Goal: Information Seeking & Learning: Learn about a topic

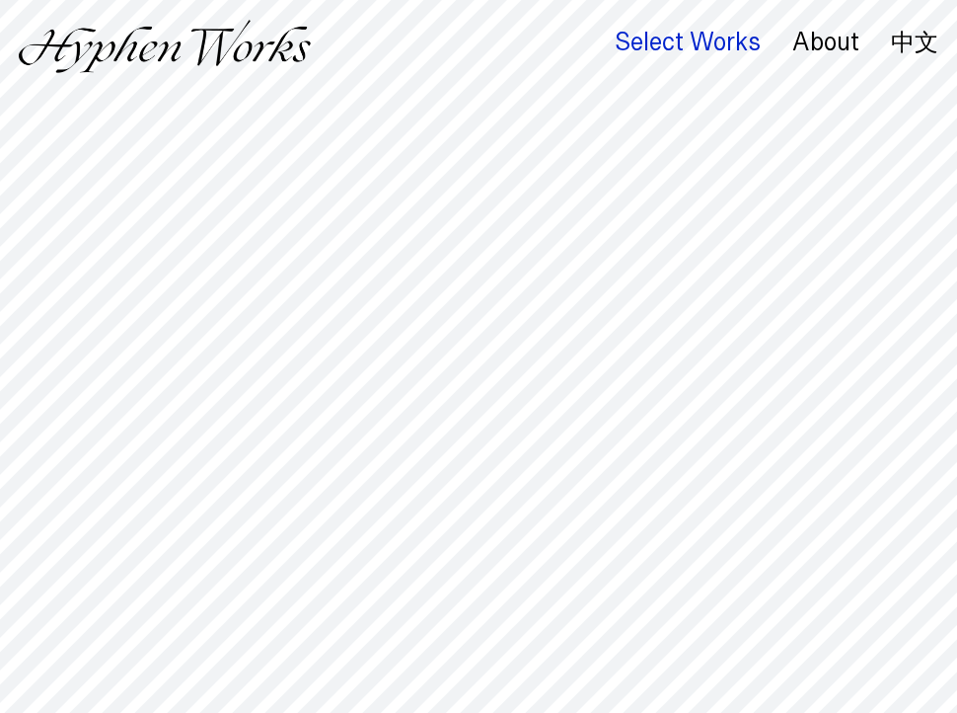
click at [700, 38] on div "Select Works" at bounding box center [688, 43] width 146 height 28
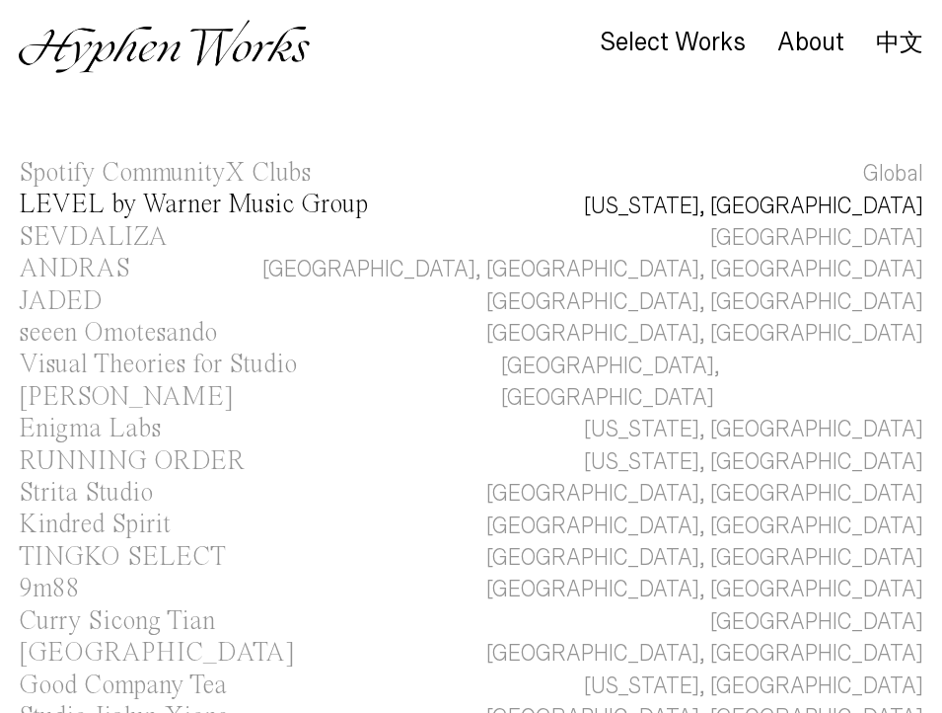
click at [158, 201] on div "LEVEL by Warner Music Group" at bounding box center [193, 204] width 349 height 27
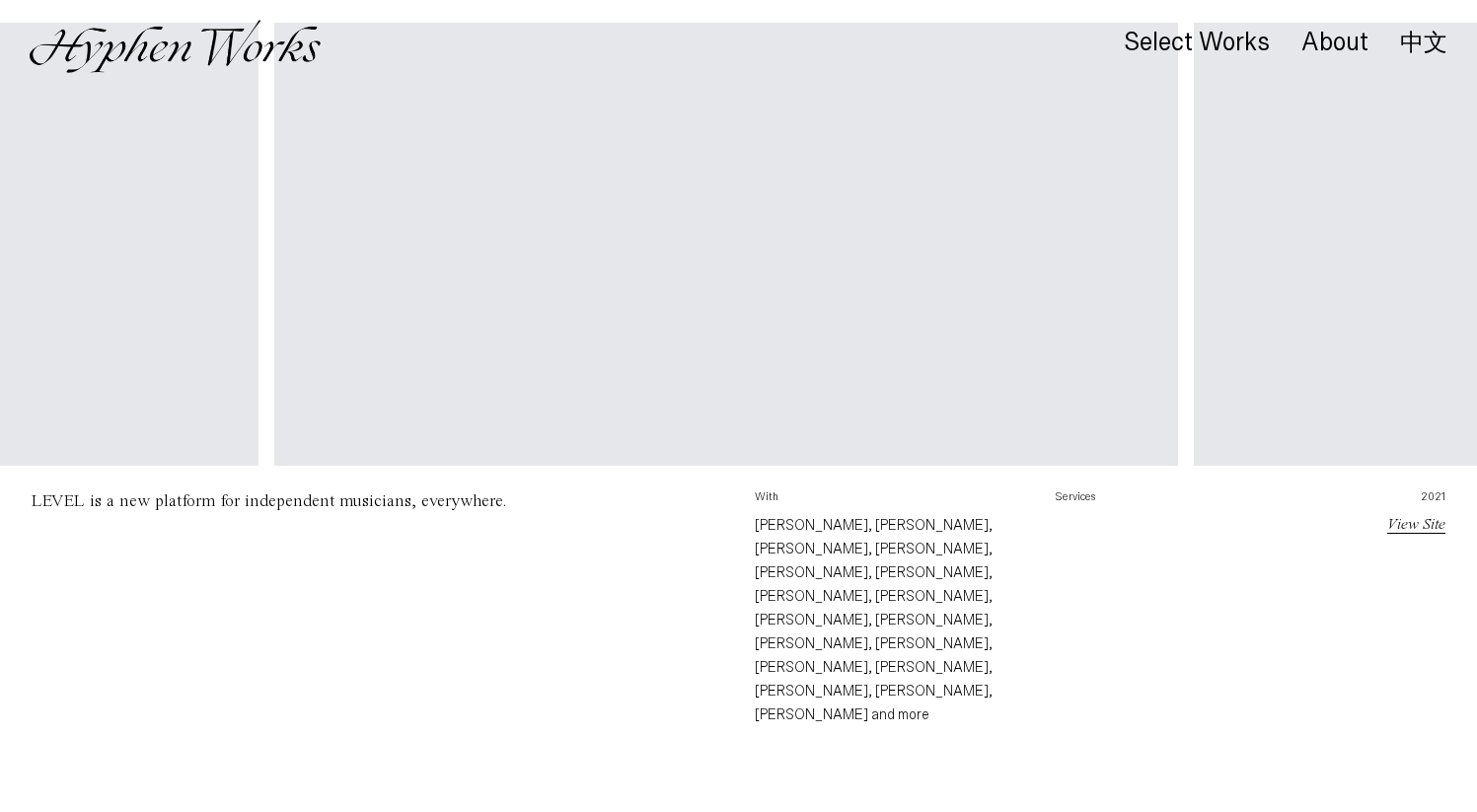
scroll to position [0, 5671]
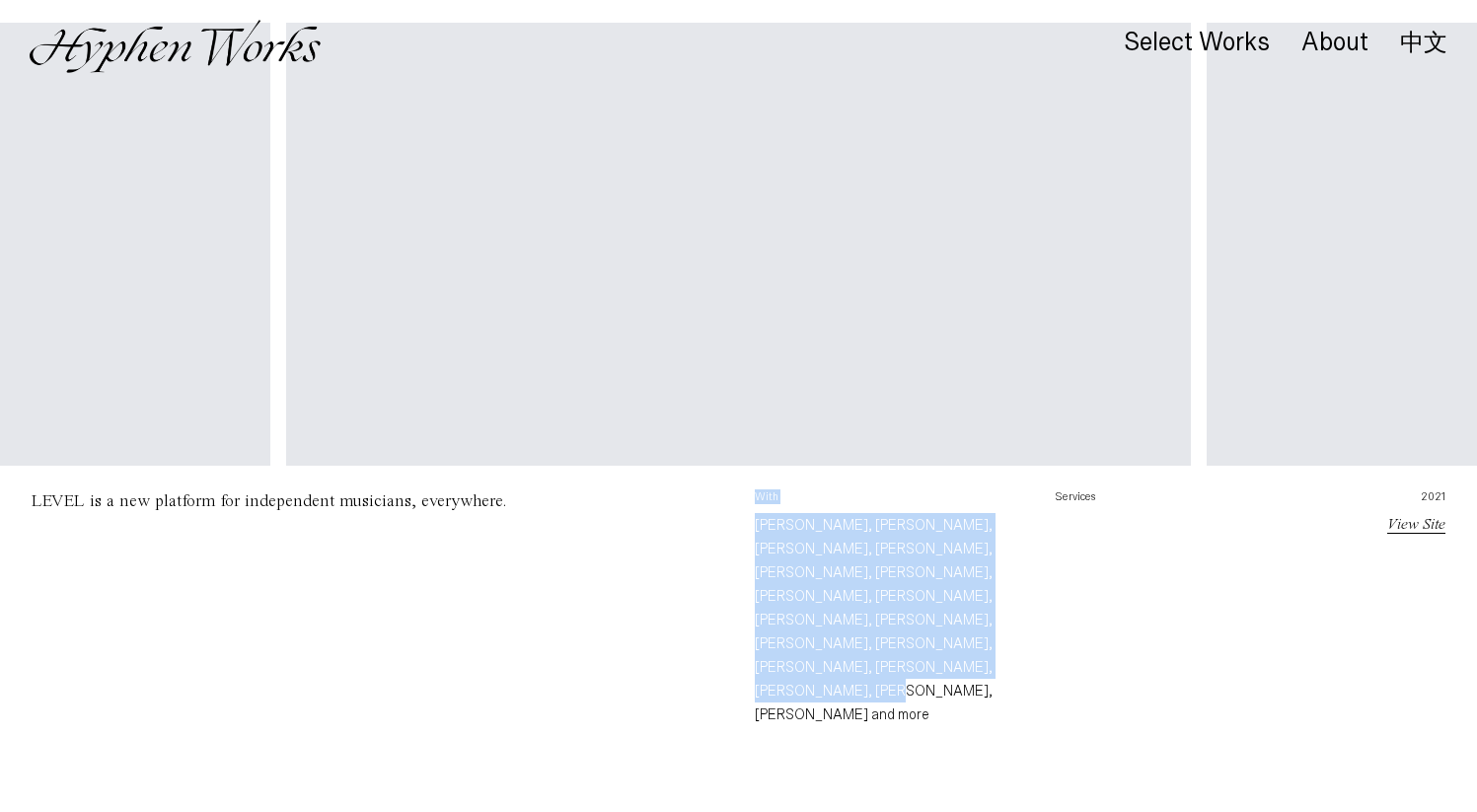
drag, startPoint x: 742, startPoint y: 527, endPoint x: 1009, endPoint y: 710, distance: 323.0
click at [942, 710] on div "LEVEL is a new platform for independent musicians, everywhere. With Thanh Nguye…" at bounding box center [738, 656] width 1477 height 332
click at [921, 677] on p "Thanh Nguyen, Wayne Wu, Zach Eustace, Ben Locke, Enxhi Merpeza, Marius Jopen, J…" at bounding box center [890, 619] width 270 height 213
drag, startPoint x: 874, startPoint y: 677, endPoint x: 755, endPoint y: 523, distance: 194.8
click at [755, 523] on p "Thanh Nguyen, Wayne Wu, Zach Eustace, Ben Locke, Enxhi Merpeza, Marius Jopen, J…" at bounding box center [890, 619] width 270 height 213
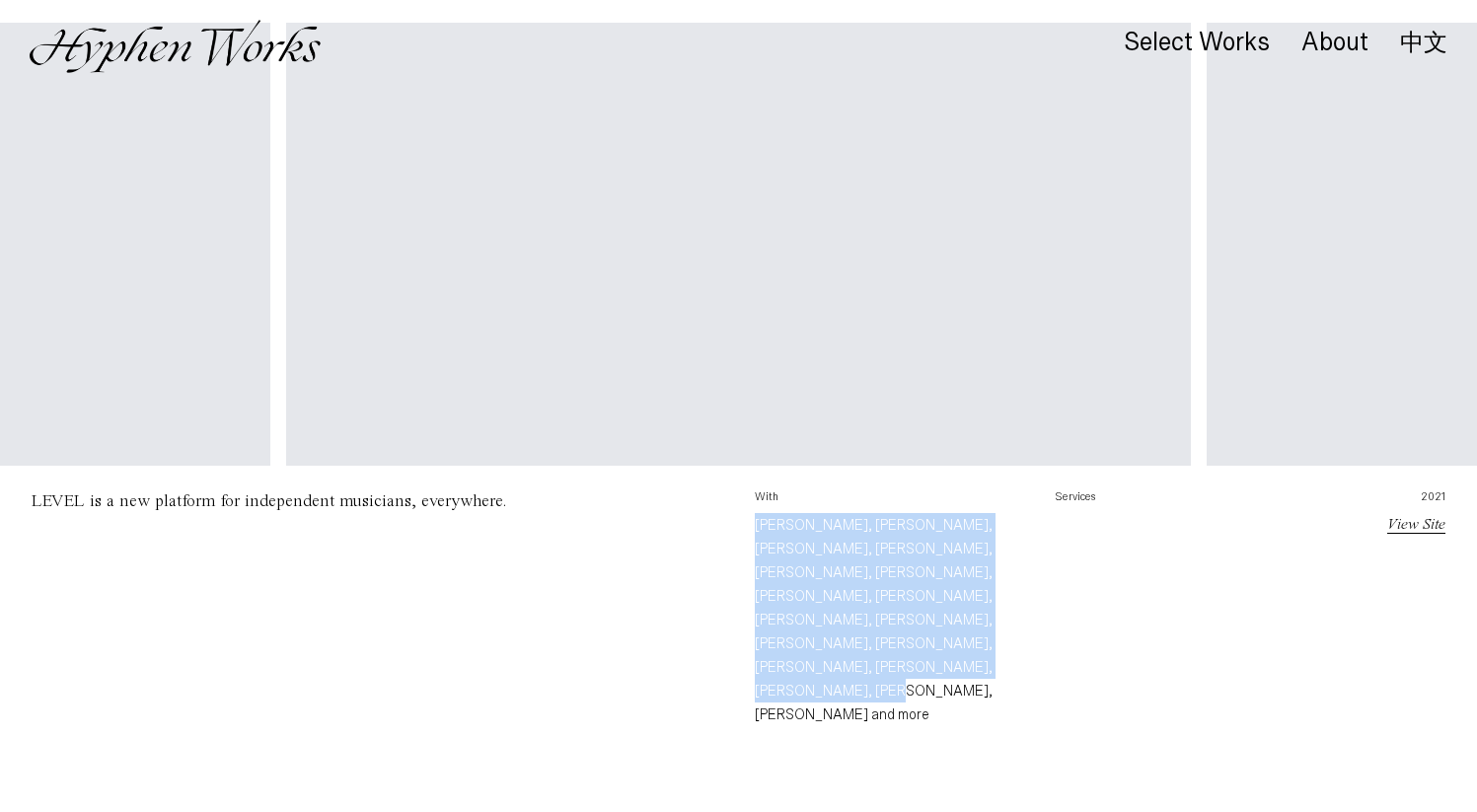
click at [755, 523] on p "Thanh Nguyen, Wayne Wu, Zach Eustace, Ben Locke, Enxhi Merpeza, Marius Jopen, J…" at bounding box center [890, 619] width 270 height 213
drag, startPoint x: 755, startPoint y: 523, endPoint x: 902, endPoint y: 665, distance: 204.5
click at [902, 665] on p "Thanh Nguyen, Wayne Wu, Zach Eustace, Ben Locke, Enxhi Merpeza, Marius Jopen, J…" at bounding box center [890, 619] width 270 height 213
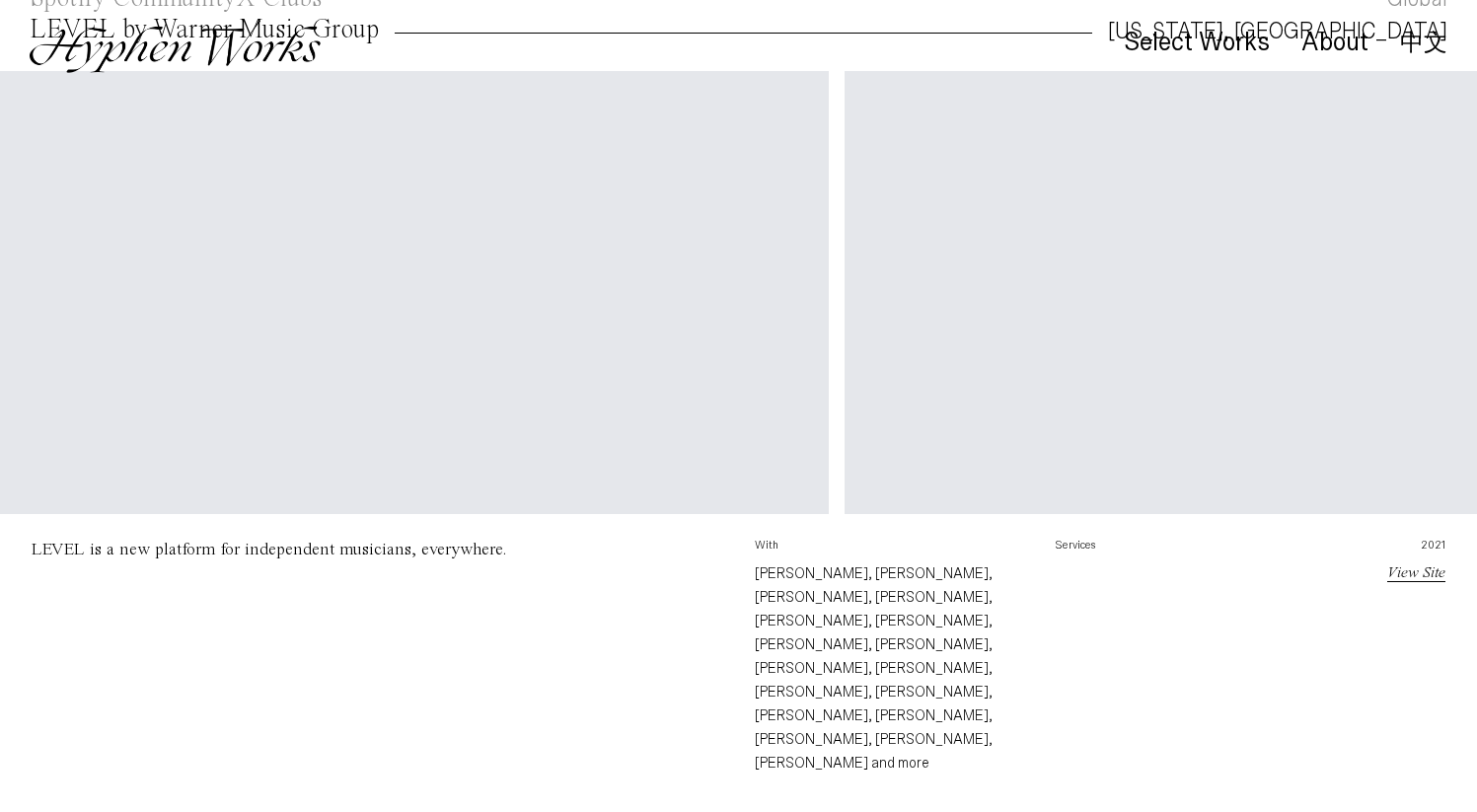
scroll to position [0, 4477]
